Goal: Find specific page/section: Find specific page/section

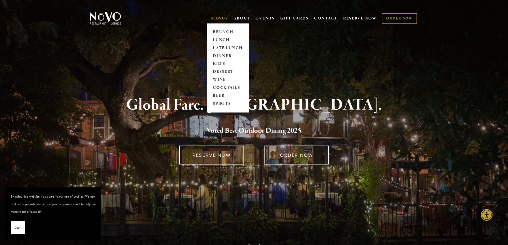
click at [218, 19] on link "MENUS" at bounding box center [219, 18] width 17 height 5
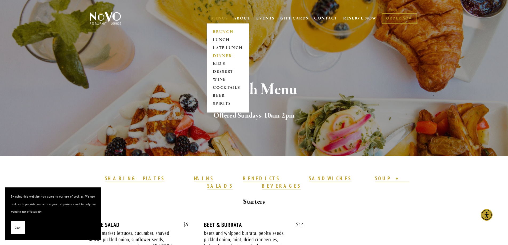
click at [215, 56] on link "DINNER" at bounding box center [227, 56] width 33 height 8
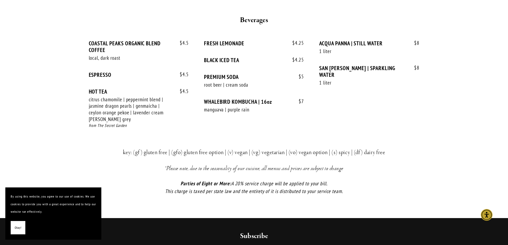
scroll to position [1092, 0]
